Goal: Transaction & Acquisition: Subscribe to service/newsletter

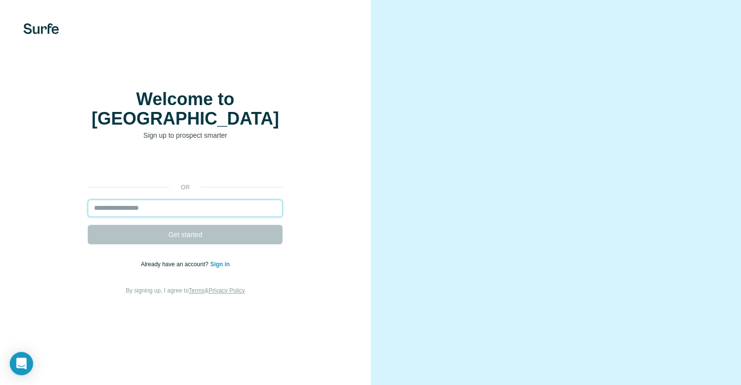
click at [157, 205] on input "email" at bounding box center [185, 209] width 195 height 18
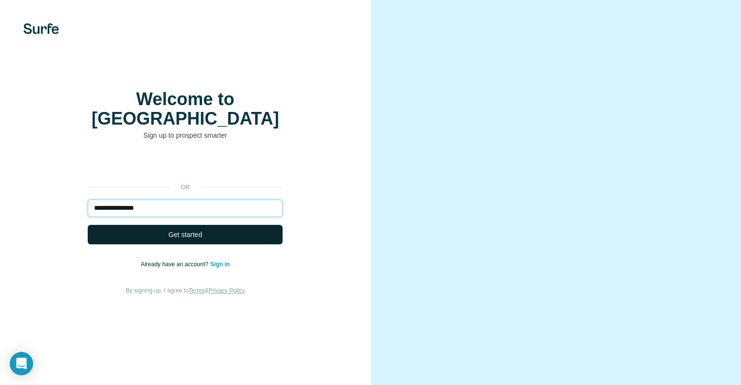
type input "**********"
click at [172, 230] on span "Get started" at bounding box center [186, 235] width 34 height 10
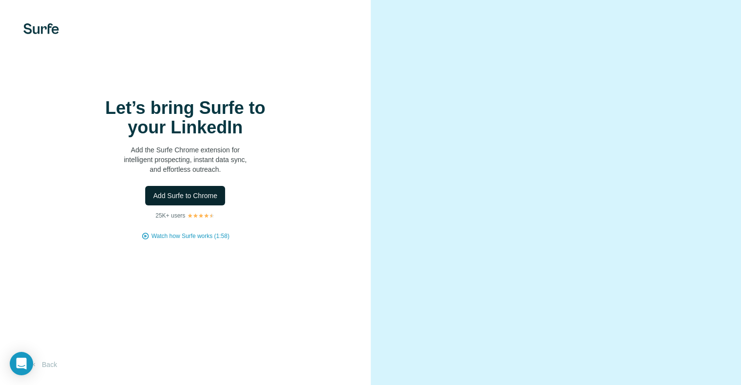
click at [183, 201] on span "Add Surfe to Chrome" at bounding box center [185, 196] width 64 height 10
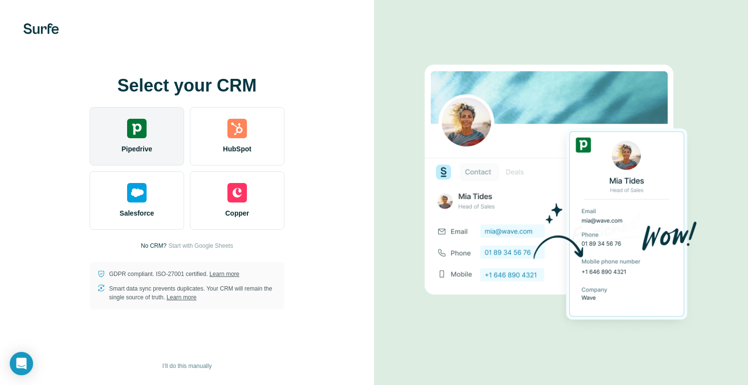
click at [152, 145] on span "Pipedrive" at bounding box center [136, 149] width 31 height 10
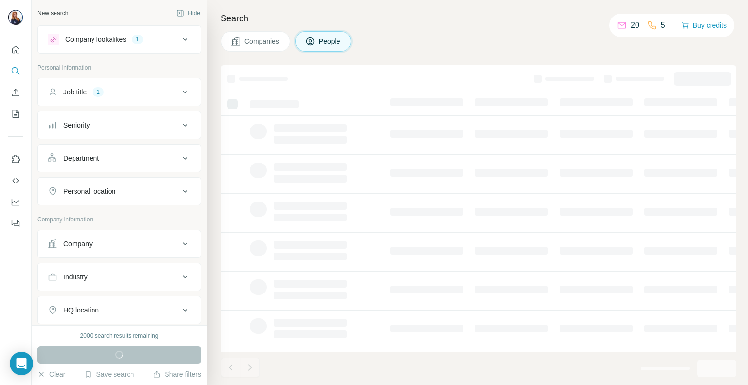
click at [489, 38] on div "Companies People" at bounding box center [479, 41] width 516 height 20
click at [333, 40] on span "People" at bounding box center [330, 42] width 22 height 10
click at [244, 44] on button "Companies" at bounding box center [256, 41] width 70 height 20
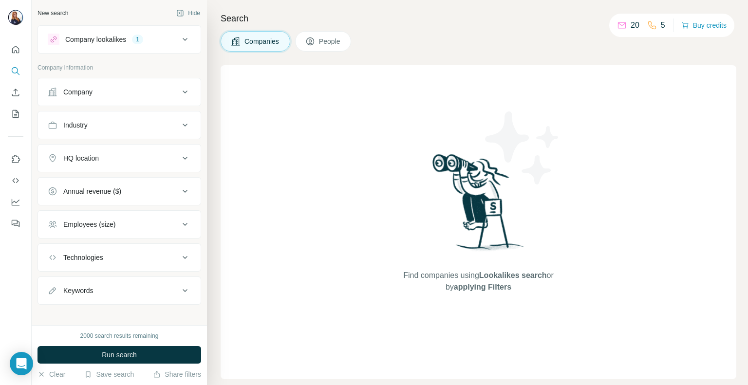
click at [310, 41] on icon at bounding box center [310, 41] width 5 height 5
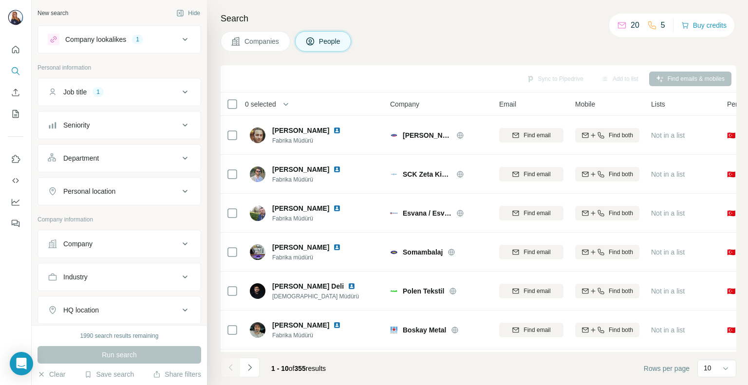
click at [259, 46] on span "Companies" at bounding box center [263, 42] width 36 height 10
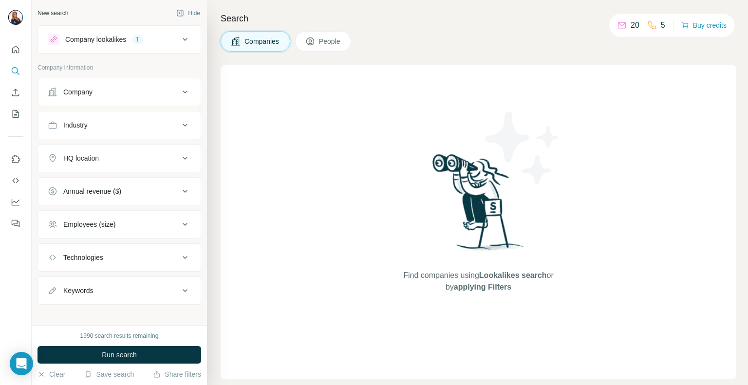
click at [103, 88] on div "Company" at bounding box center [114, 92] width 132 height 10
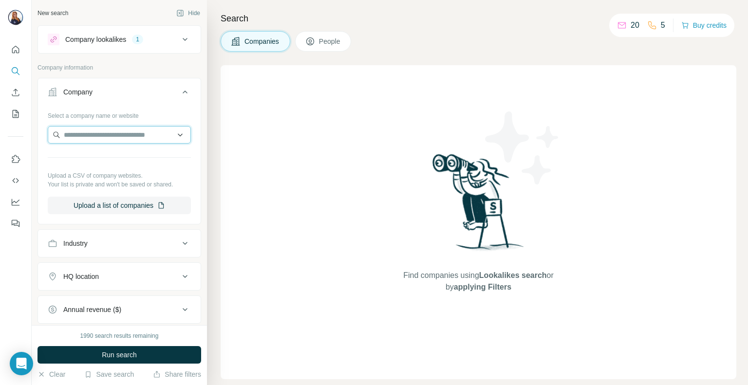
click at [117, 135] on input "text" at bounding box center [119, 135] width 143 height 18
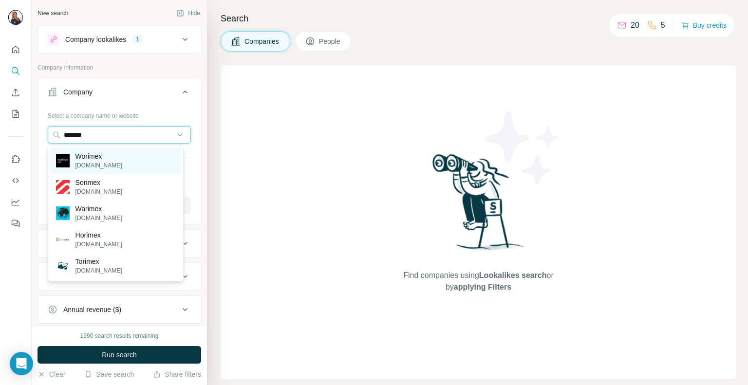
type input "*******"
click at [107, 155] on p "Worimex" at bounding box center [99, 157] width 47 height 10
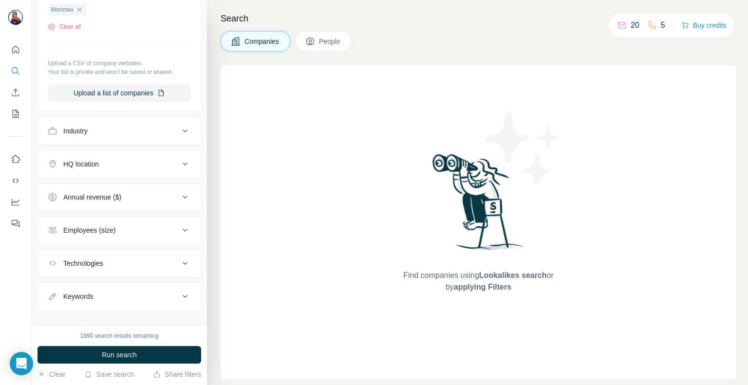
scroll to position [157, 0]
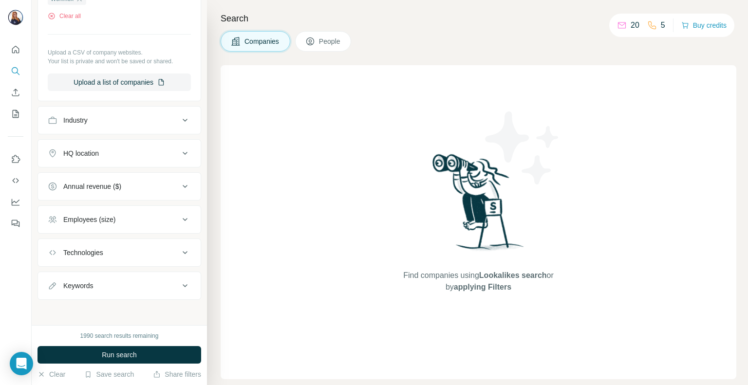
click at [111, 211] on button "Employees (size)" at bounding box center [119, 219] width 163 height 23
click at [107, 195] on button "Annual revenue ($)" at bounding box center [119, 186] width 163 height 23
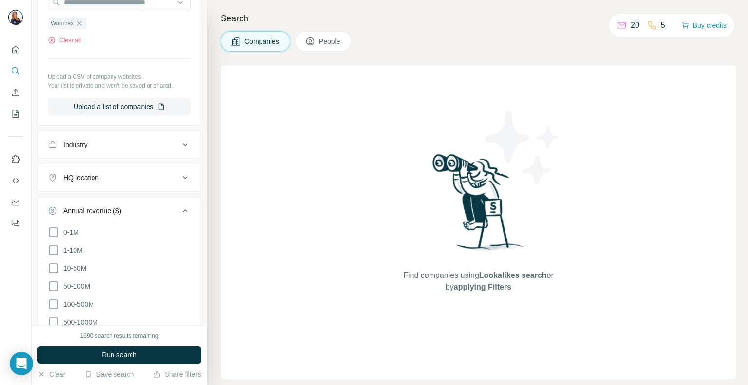
scroll to position [0, 0]
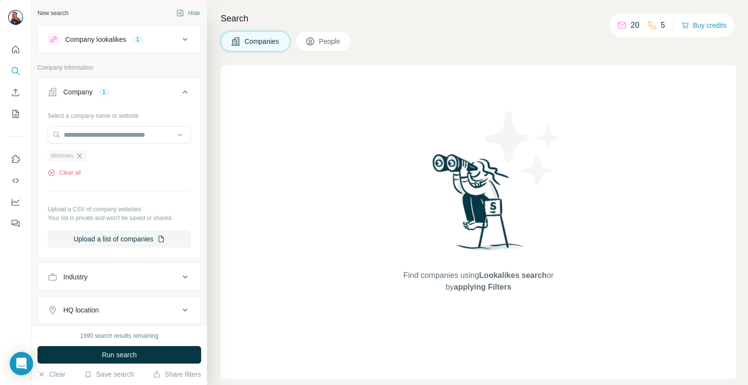
click at [80, 155] on icon "button" at bounding box center [79, 155] width 4 height 4
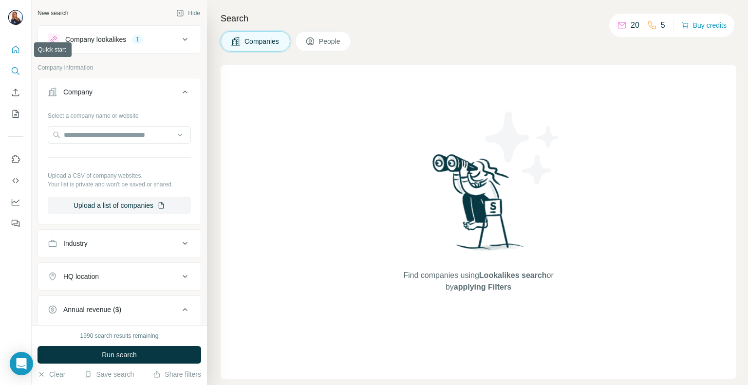
click at [8, 50] on button "Quick start" at bounding box center [16, 50] width 16 height 18
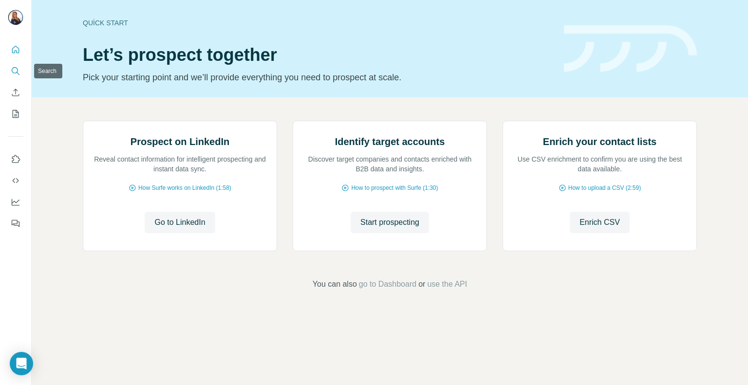
click at [17, 71] on icon "Search" at bounding box center [15, 70] width 6 height 6
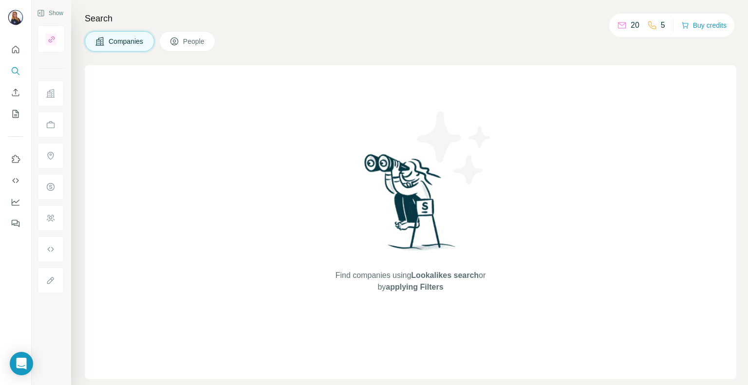
click at [173, 42] on icon at bounding box center [175, 42] width 10 height 10
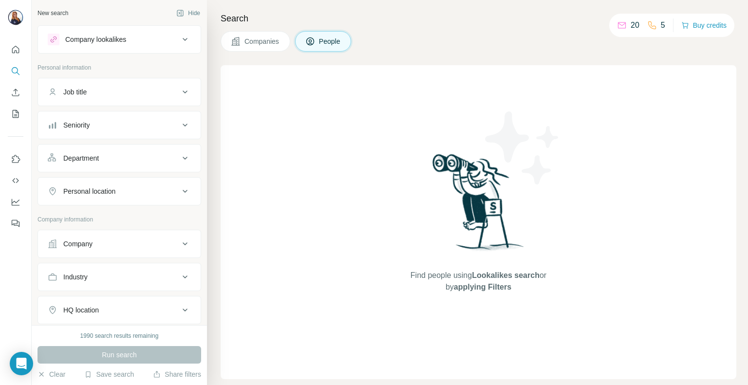
click at [142, 38] on div "Company lookalikes" at bounding box center [114, 40] width 132 height 12
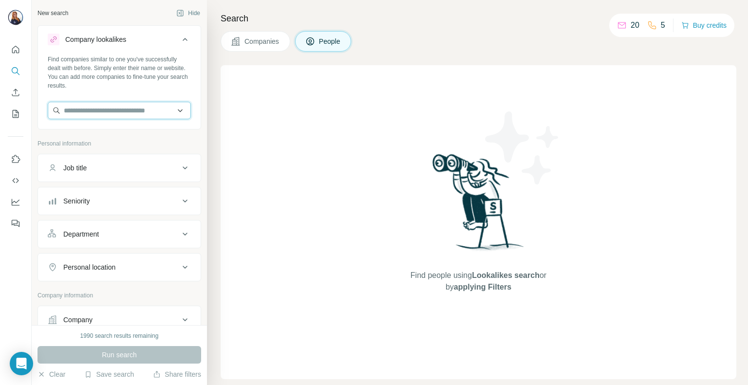
click at [154, 108] on input "text" at bounding box center [119, 111] width 143 height 18
paste input "**********"
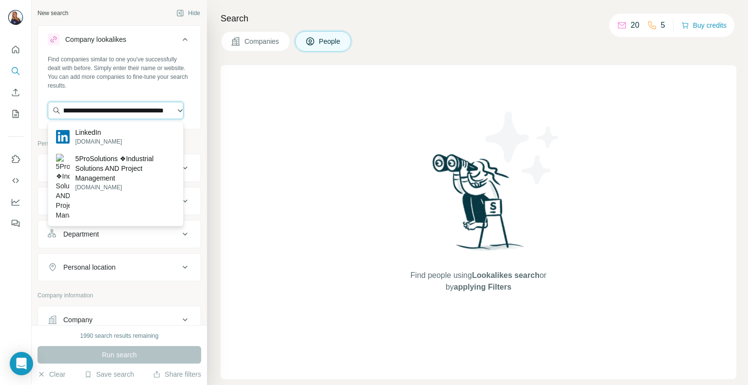
type input "**********"
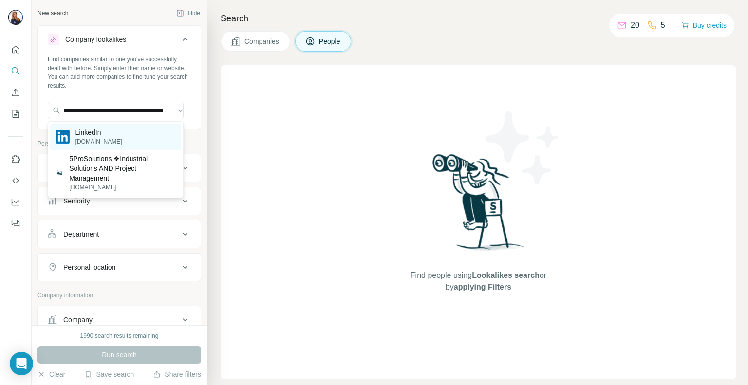
click at [111, 145] on div "LinkedIn [DOMAIN_NAME]" at bounding box center [115, 137] width 131 height 26
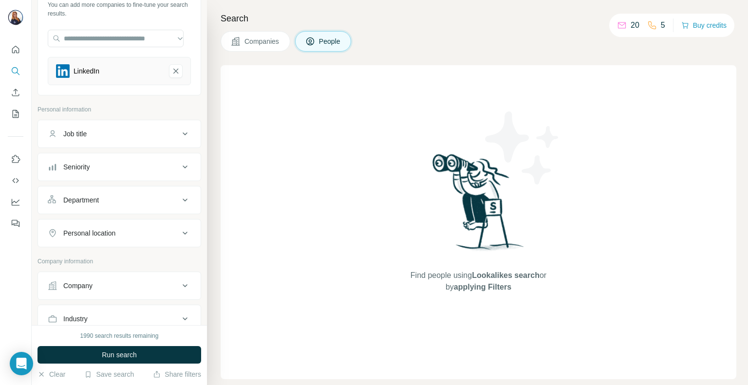
scroll to position [49, 0]
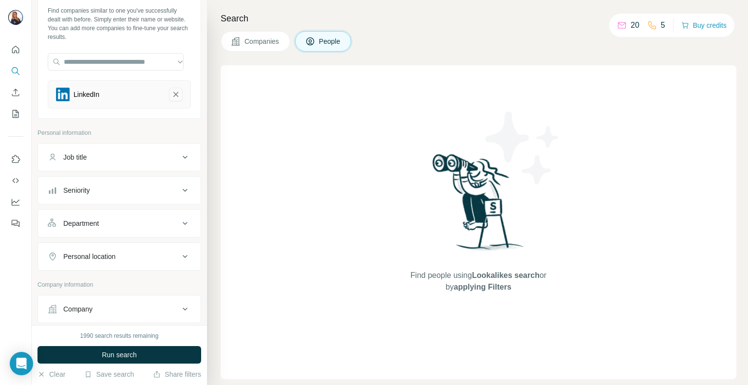
click at [172, 97] on icon "LinkedIn-remove-button" at bounding box center [176, 95] width 9 height 10
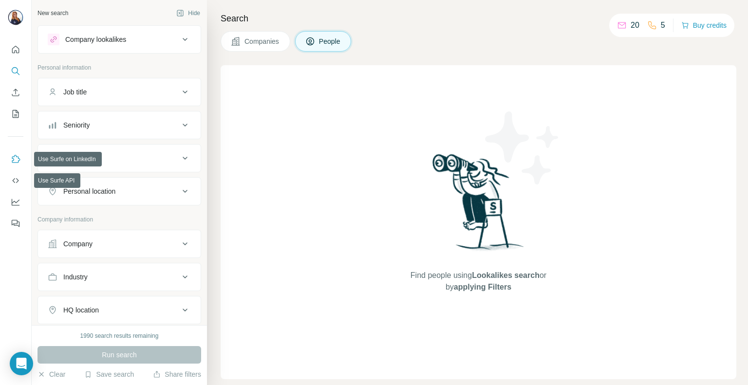
click at [16, 161] on icon "Use Surfe on LinkedIn" at bounding box center [16, 159] width 10 height 10
